Goal: Information Seeking & Learning: Find specific fact

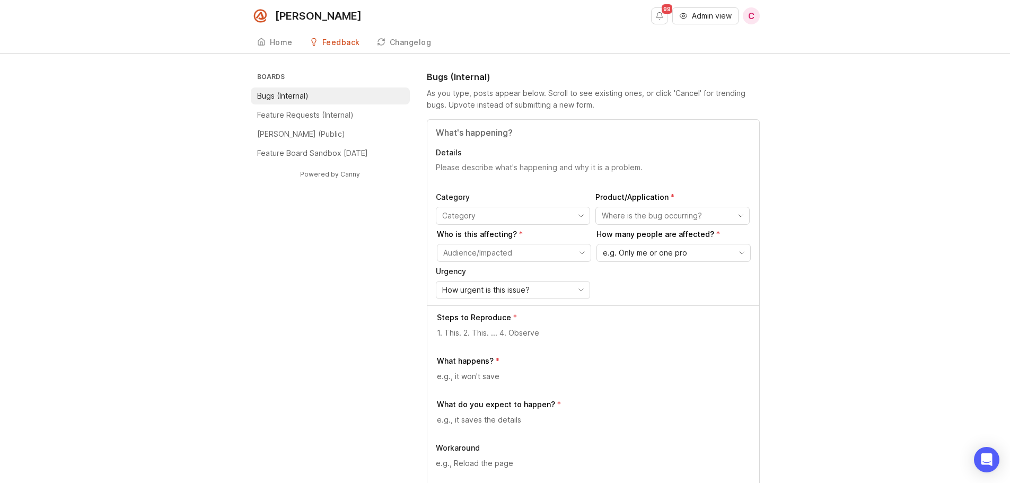
click at [712, 24] on div "99 Admin view C Create" at bounding box center [705, 16] width 109 height 32
click at [709, 21] on span "Admin view" at bounding box center [712, 16] width 40 height 11
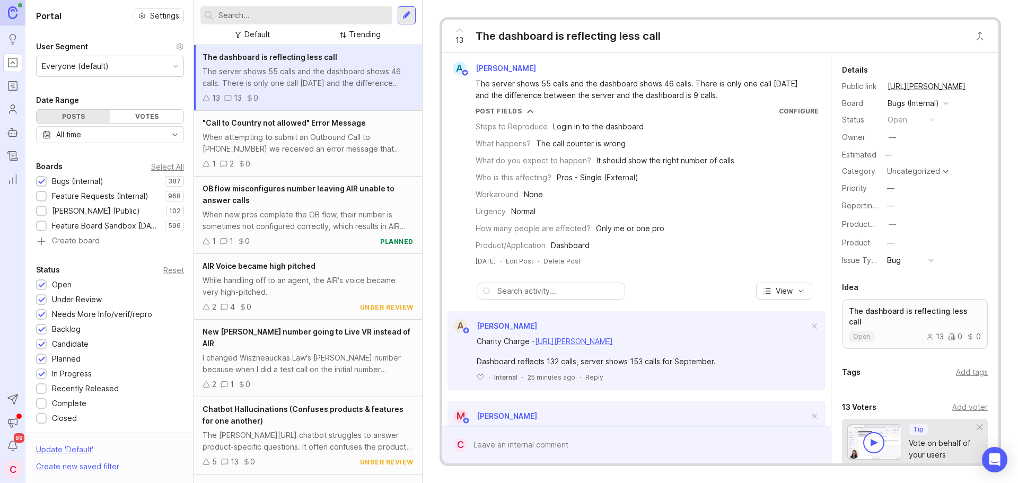
click at [273, 19] on input "text" at bounding box center [304, 16] width 170 height 12
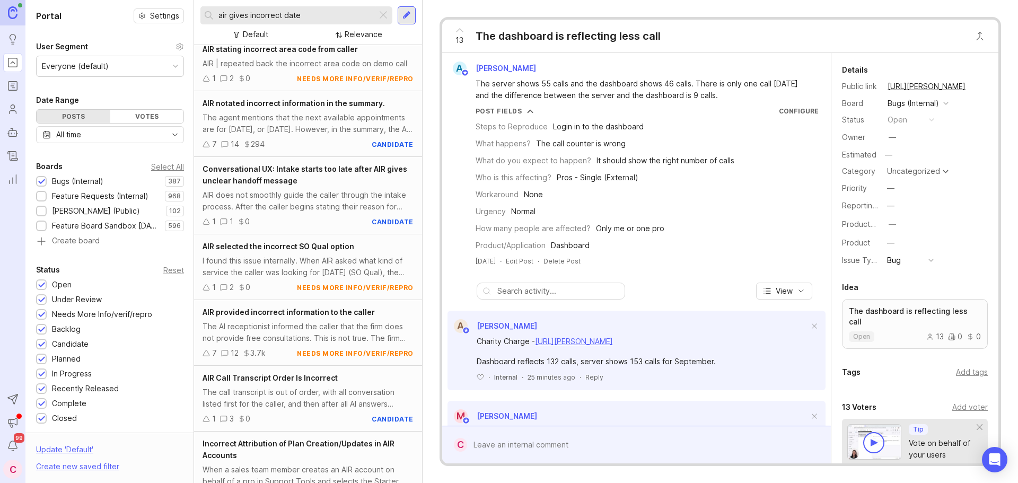
scroll to position [212, 0]
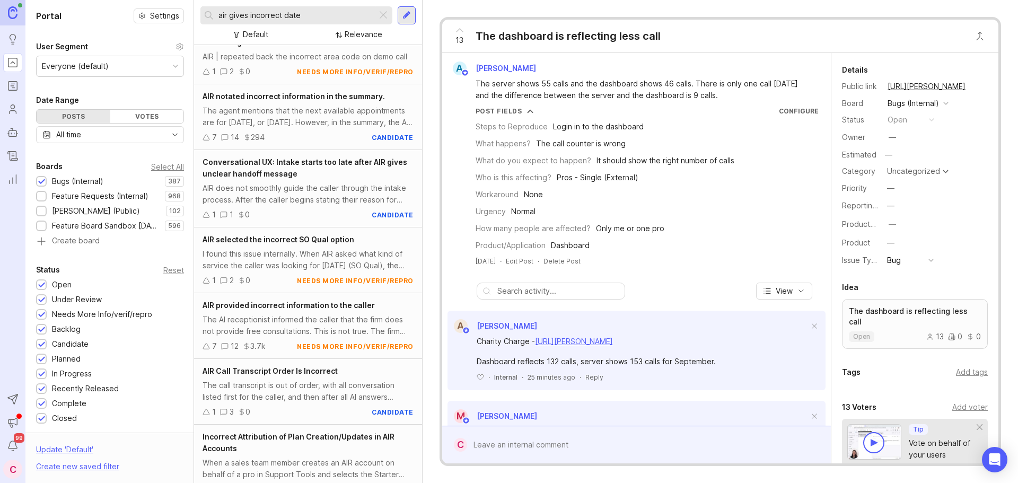
click at [283, 306] on span "AIR provided incorrect information to the caller" at bounding box center [289, 305] width 172 height 9
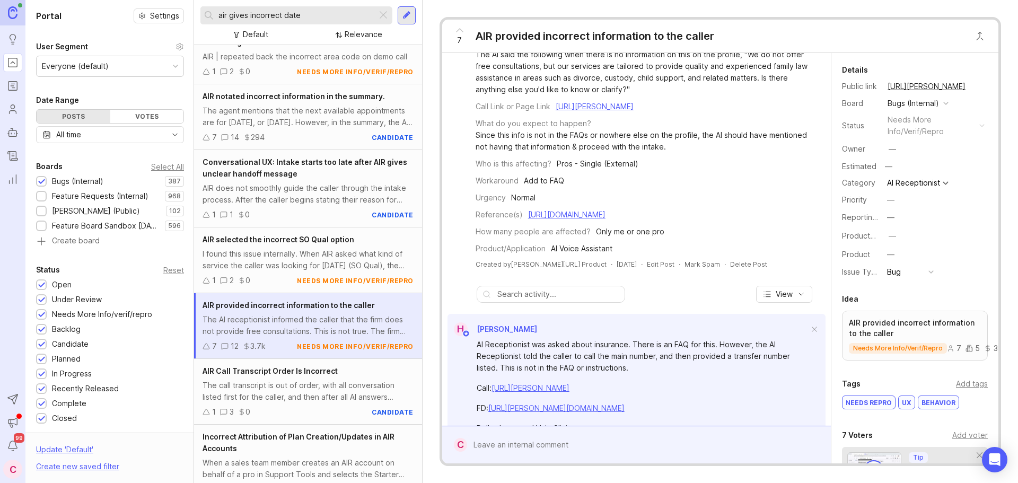
scroll to position [159, 0]
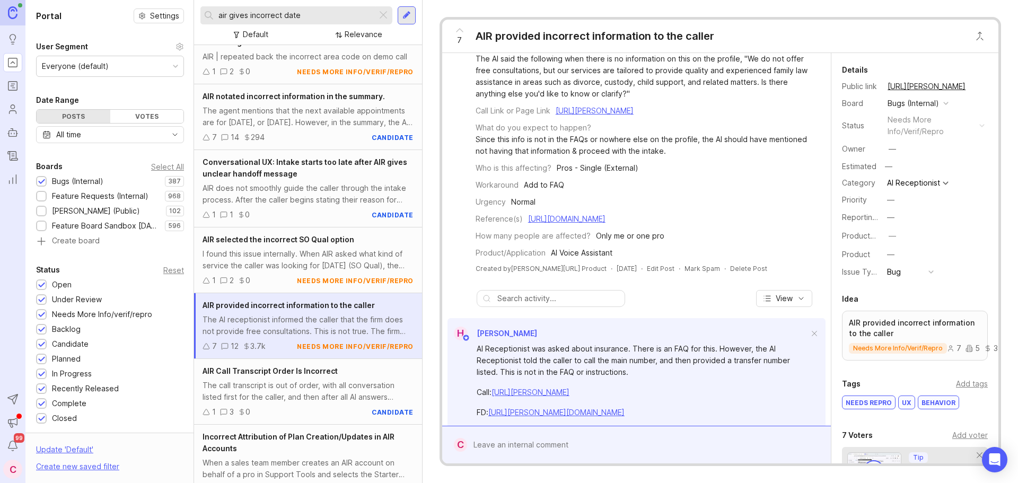
drag, startPoint x: 310, startPoint y: 14, endPoint x: 231, endPoint y: 12, distance: 78.5
click at [231, 12] on input "air gives incorrect date" at bounding box center [296, 16] width 154 height 12
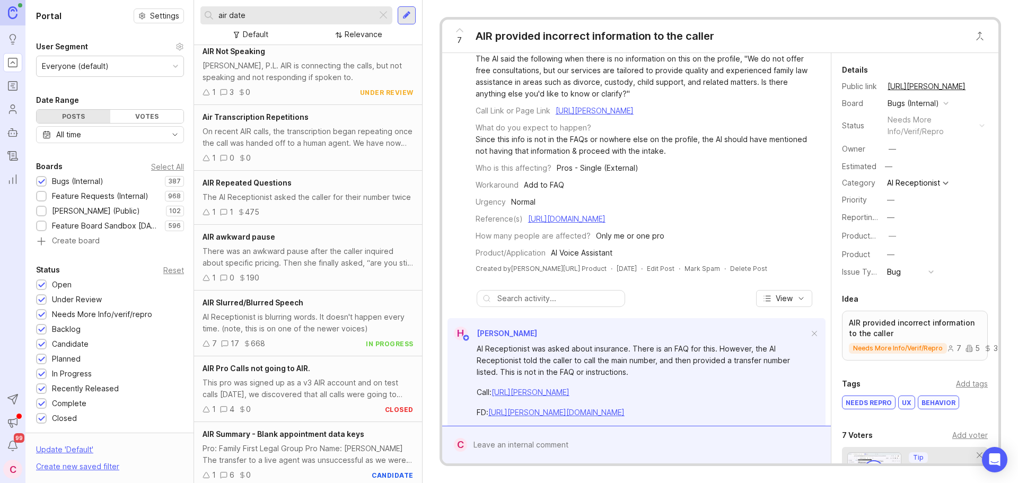
scroll to position [353, 0]
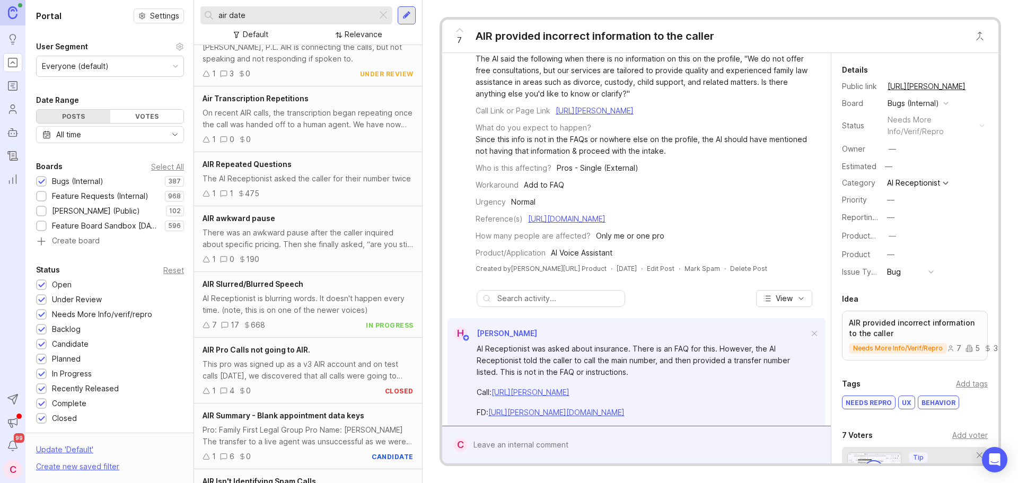
click at [318, 314] on div "AI Receptionist is blurring words. It doesn't happen every time. (note, this is…" at bounding box center [308, 304] width 211 height 23
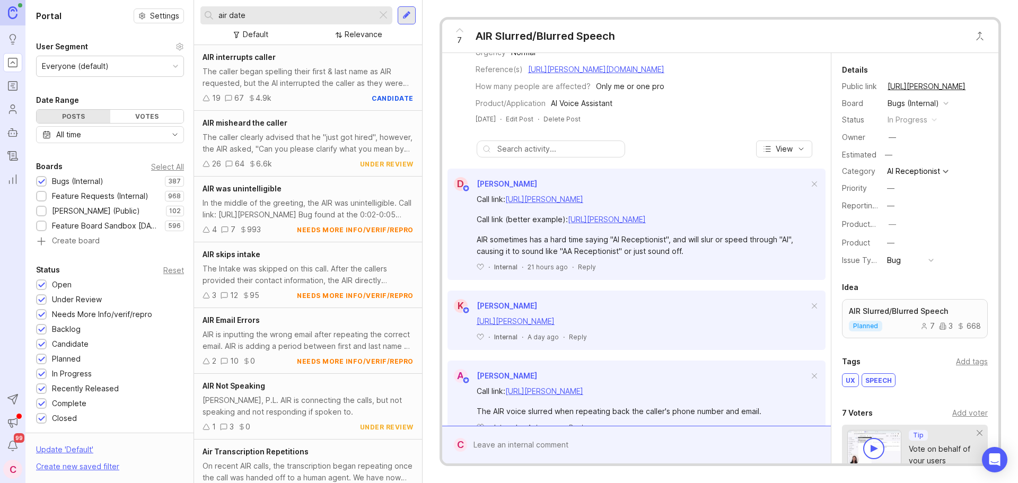
scroll to position [159, 0]
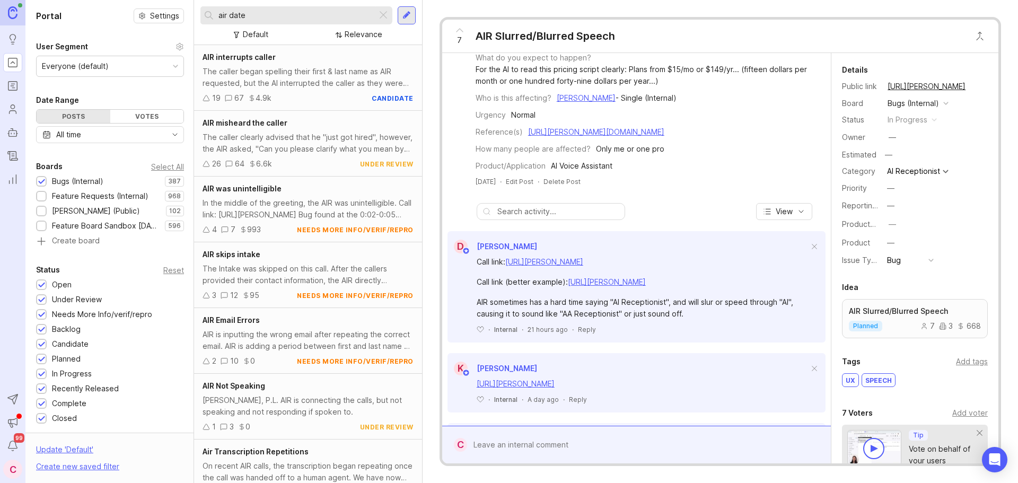
click at [305, 13] on input "air date" at bounding box center [296, 16] width 154 height 12
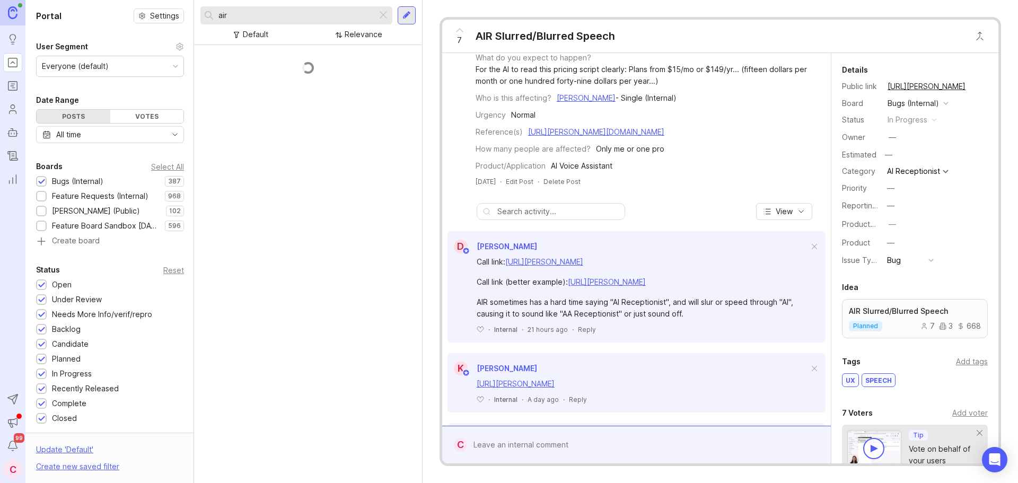
scroll to position [220, 0]
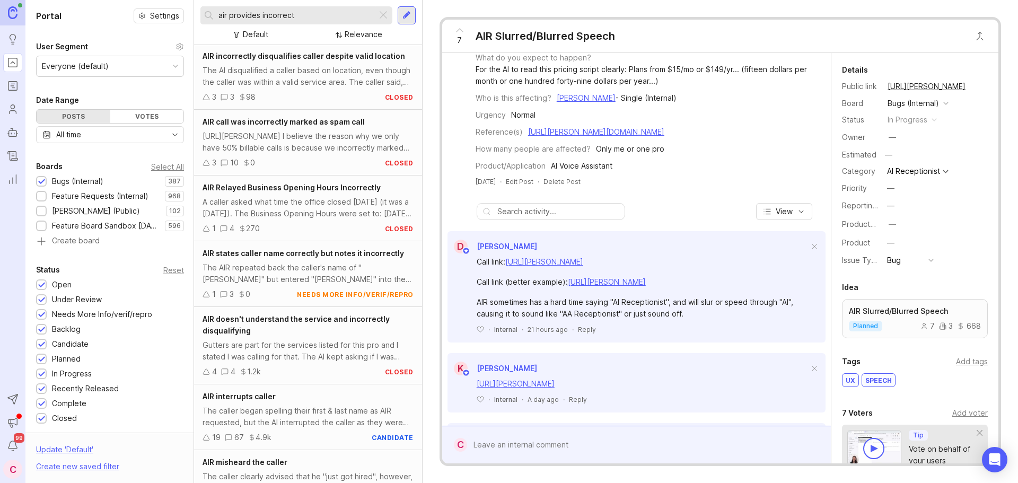
scroll to position [869, 0]
type input "air provides incorrect"
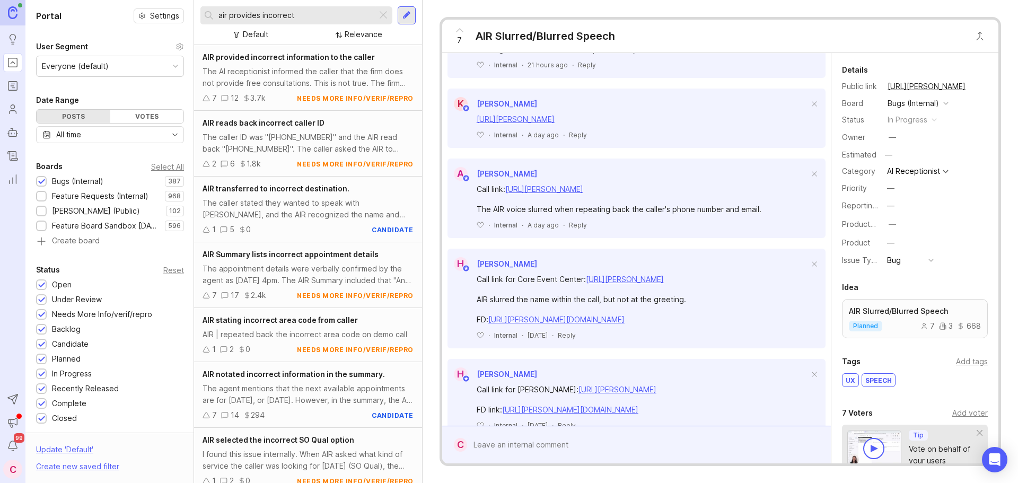
scroll to position [424, 0]
click at [583, 193] on link "[URL][PERSON_NAME]" at bounding box center [544, 188] width 78 height 9
